Goal: Task Accomplishment & Management: Use online tool/utility

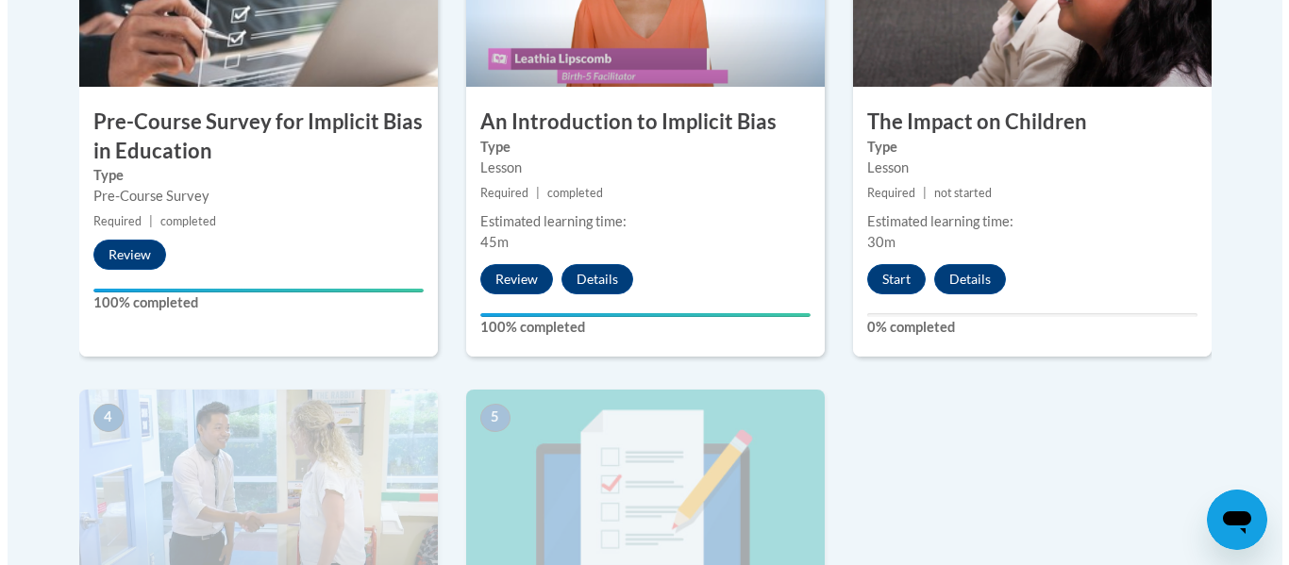
scroll to position [790, 0]
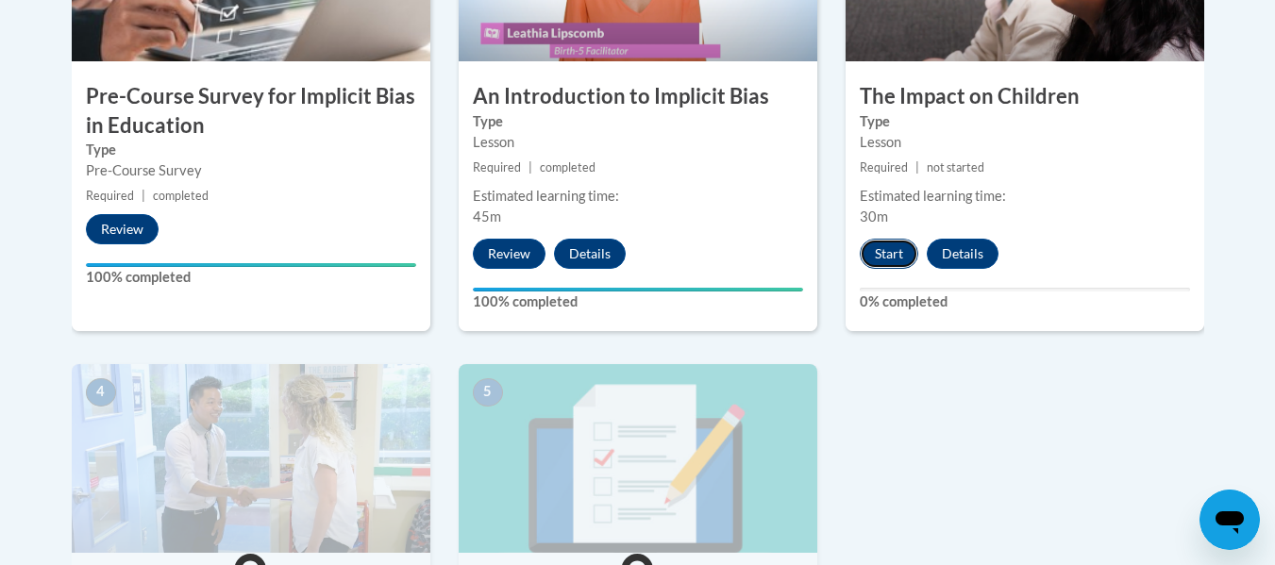
click at [878, 253] on button "Start" at bounding box center [889, 254] width 59 height 30
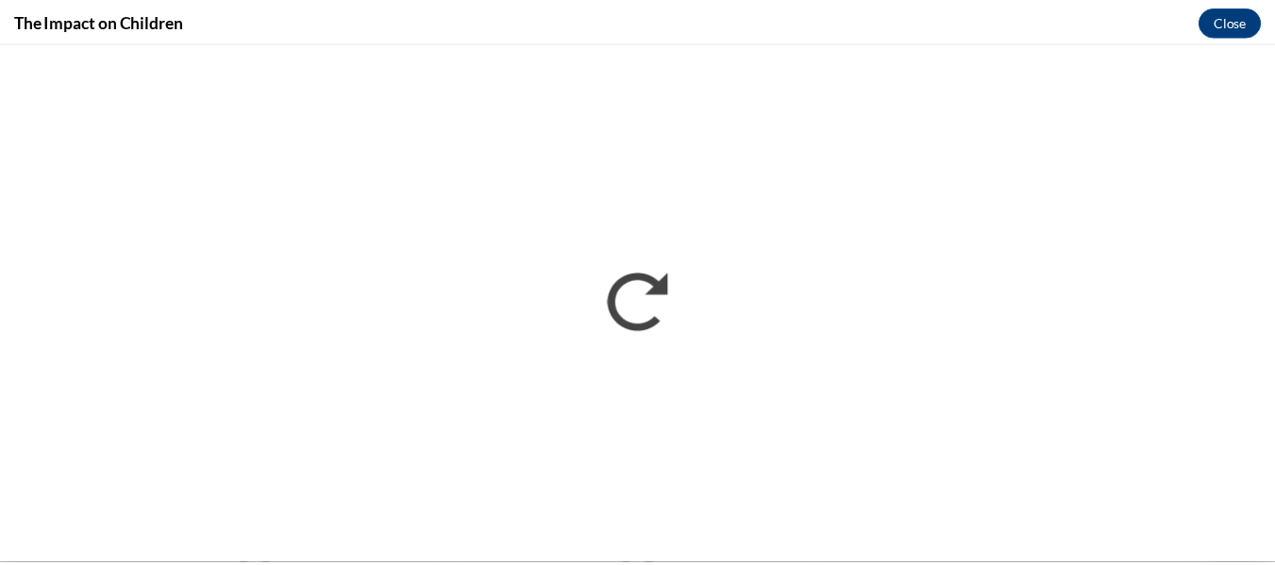
scroll to position [0, 0]
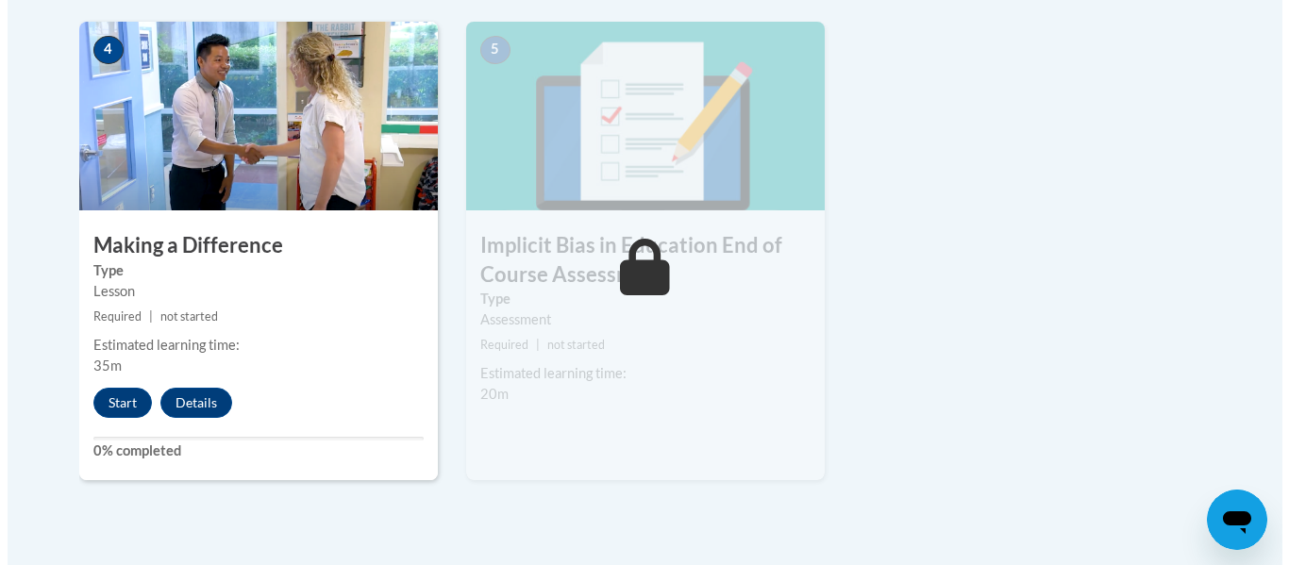
scroll to position [1129, 0]
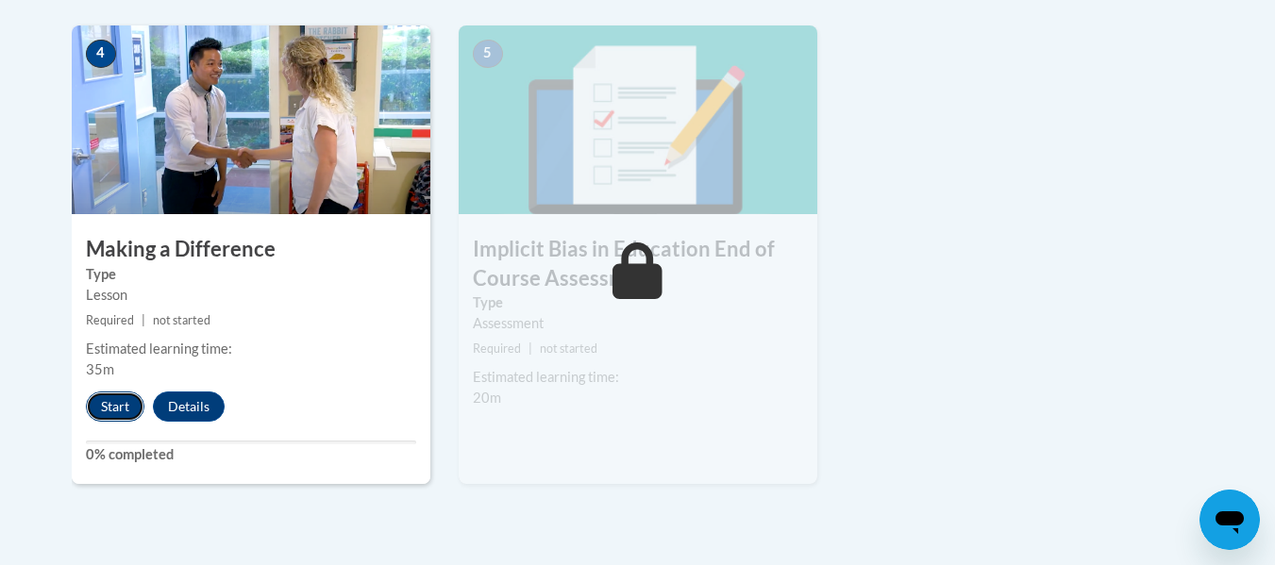
click at [123, 402] on button "Start" at bounding box center [115, 407] width 59 height 30
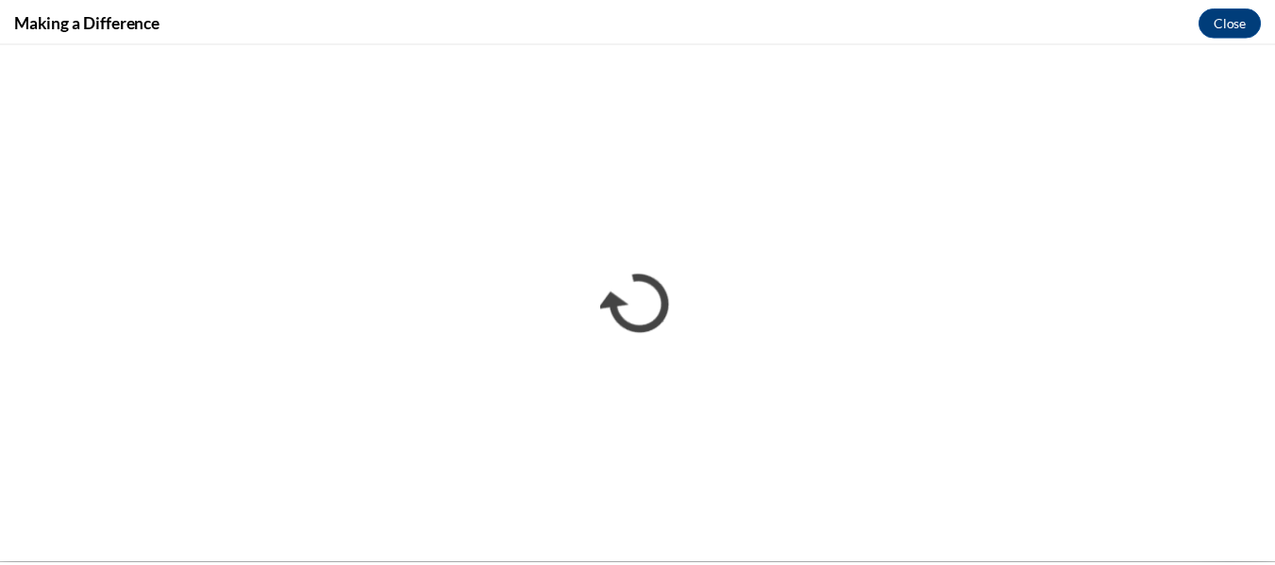
scroll to position [0, 0]
